Goal: Check status

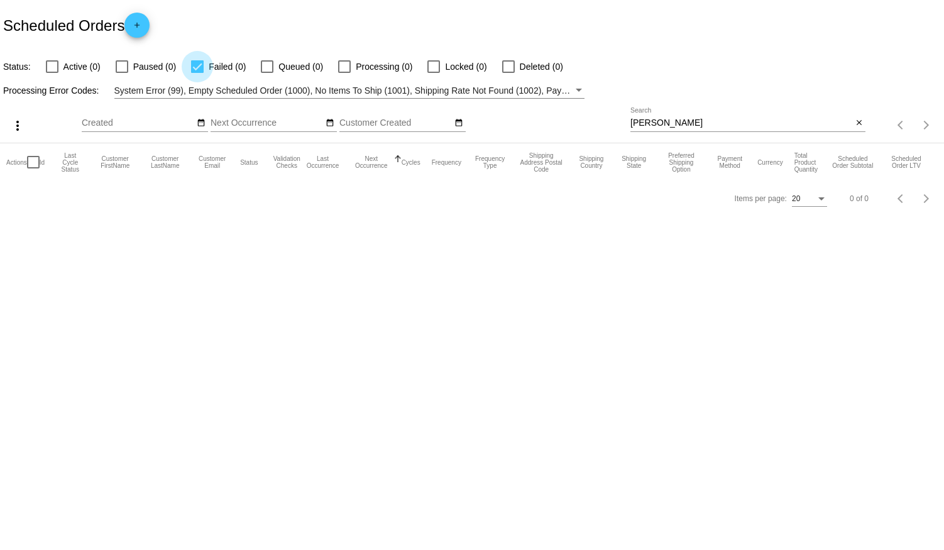
click at [197, 63] on div at bounding box center [197, 66] width 13 height 13
click at [197, 73] on input "Failed (0)" at bounding box center [197, 73] width 1 height 1
checkbox input "false"
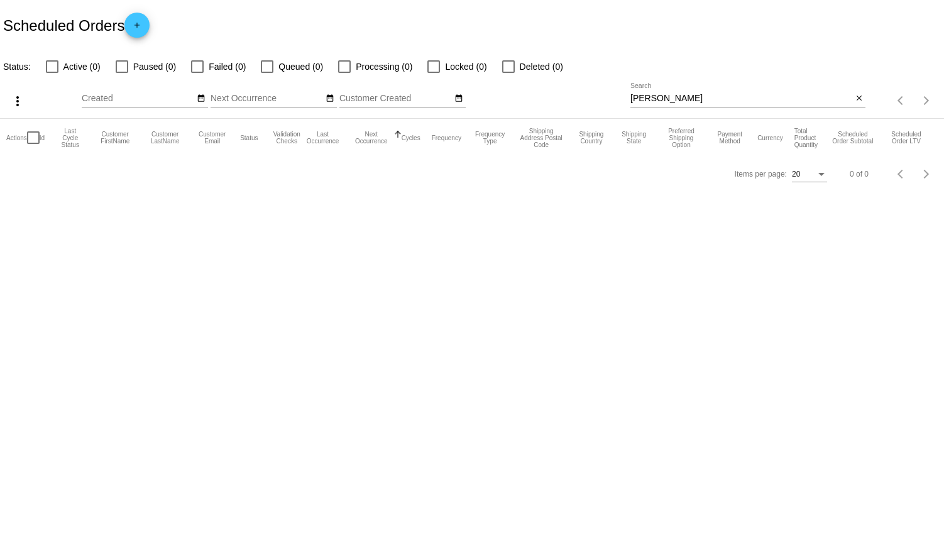
click at [119, 65] on div at bounding box center [122, 66] width 13 height 13
click at [121, 73] on input "Paused (0)" at bounding box center [121, 73] width 1 height 1
checkbox input "true"
drag, startPoint x: 674, startPoint y: 97, endPoint x: 460, endPoint y: 85, distance: 214.0
click at [460, 85] on div "more_vert Aug Jan Feb Mar [DATE]" at bounding box center [472, 96] width 944 height 45
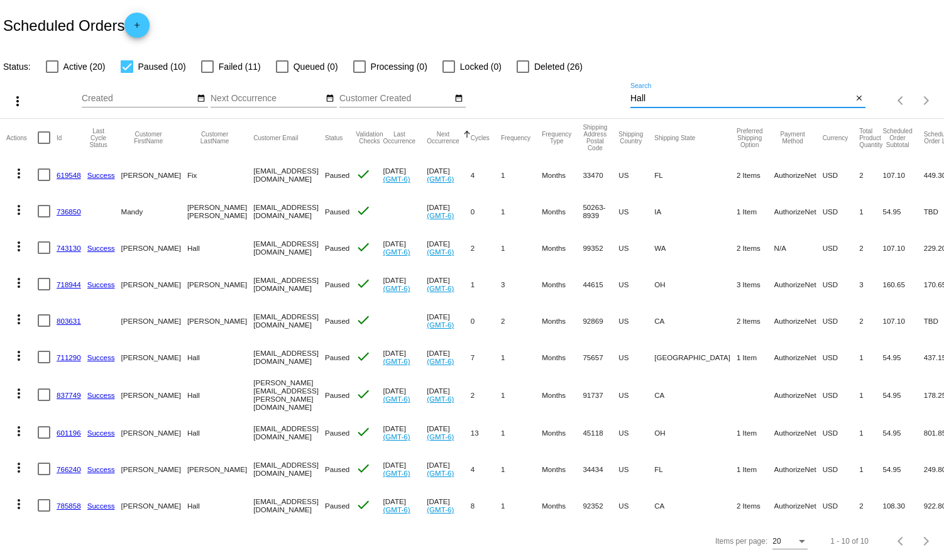
type input "Hall"
click at [124, 64] on div at bounding box center [127, 66] width 13 height 13
click at [126, 73] on input "Paused (10)" at bounding box center [126, 73] width 1 height 1
checkbox input "false"
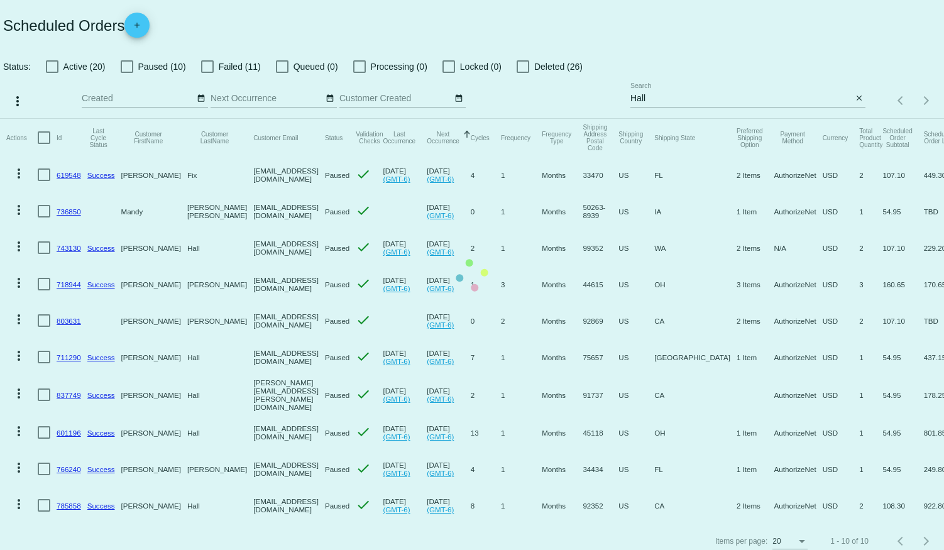
click at [50, 119] on mat-table "Actions Id Last Cycle Status Customer FirstName Customer LastName Customer Emai…" at bounding box center [472, 321] width 944 height 405
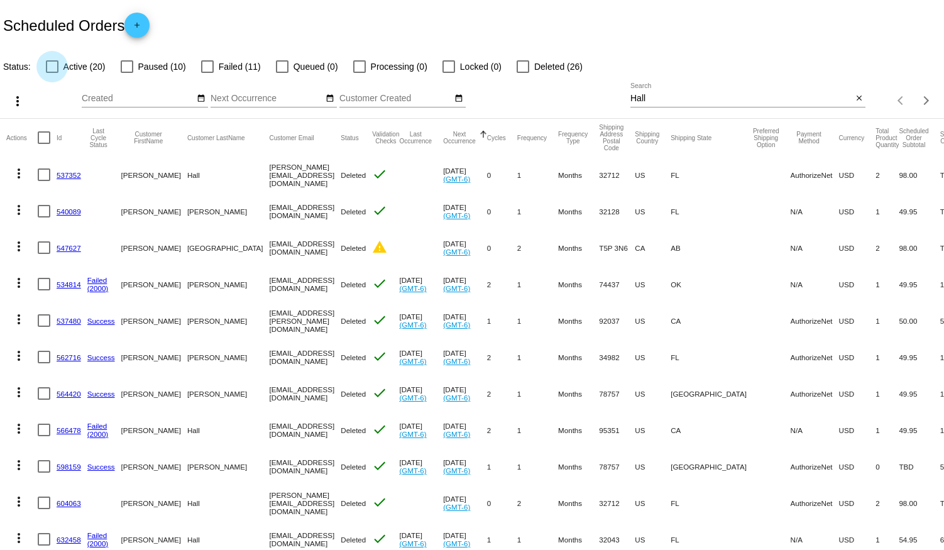
click at [52, 67] on div at bounding box center [52, 66] width 13 height 13
click at [52, 73] on input "Active (20)" at bounding box center [52, 73] width 1 height 1
checkbox input "true"
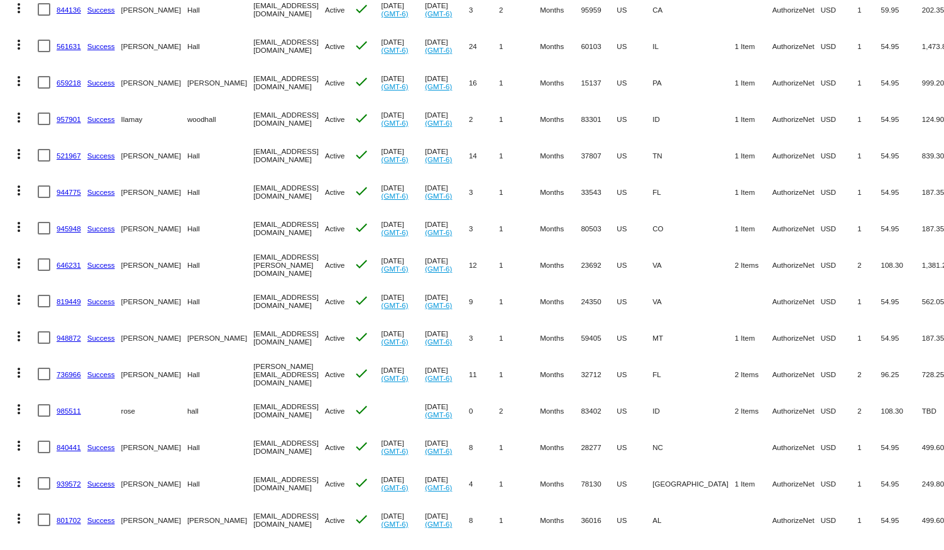
scroll to position [228, 0]
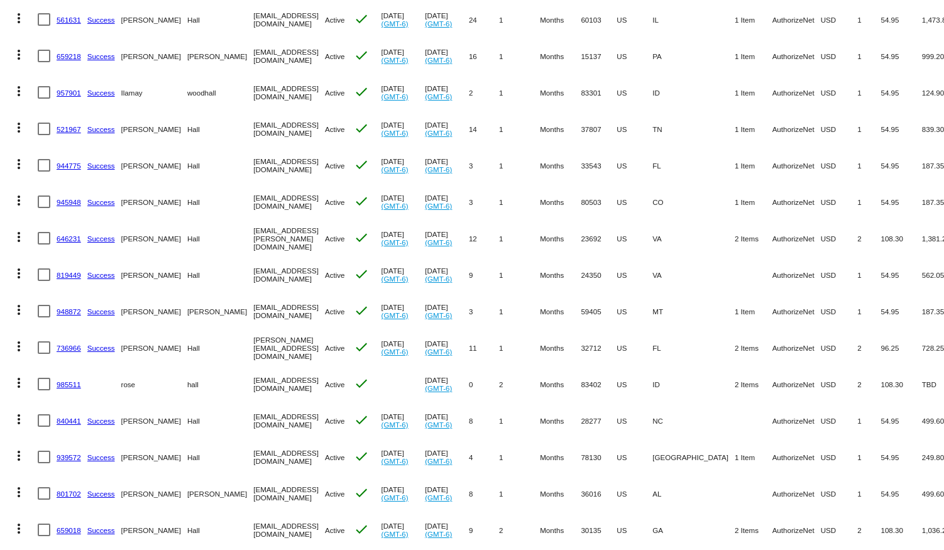
click at [63, 271] on link "819449" at bounding box center [69, 275] width 25 height 8
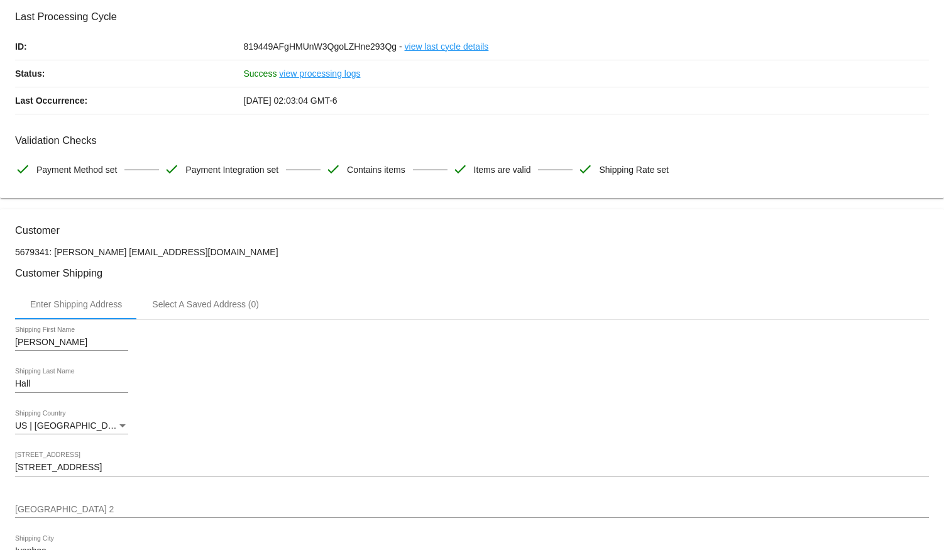
scroll to position [114, 0]
